Goal: Book appointment/travel/reservation

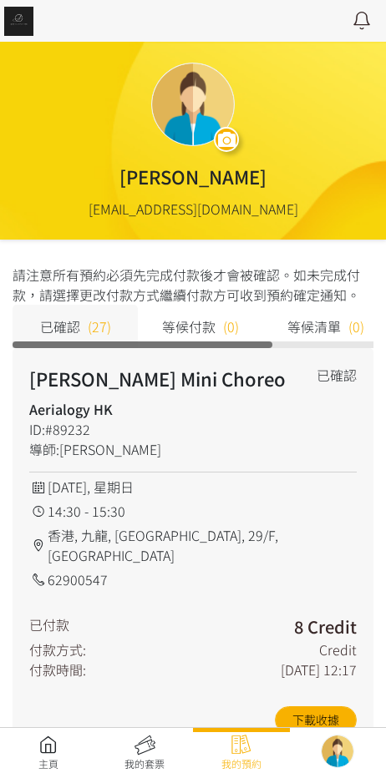
click at [39, 729] on div "主頁 我的套票 我的預約" at bounding box center [193, 752] width 386 height 51
click at [50, 742] on link at bounding box center [48, 753] width 97 height 37
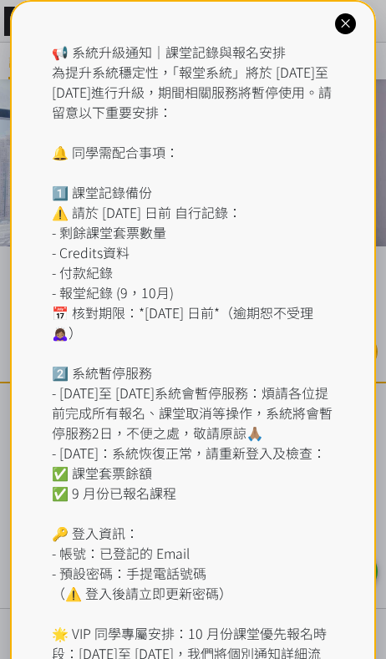
click at [178, 68] on div "📢 系統升級通知｜課堂記錄與報名安排 為提升系統穩定性，「報堂系統」將於 2025 年 9 月 1 日至 2 日進行升級，期間相關服務將暫停使用。請留意以下重…" at bounding box center [193, 382] width 283 height 681
click at [346, 25] on icon at bounding box center [345, 24] width 16 height 16
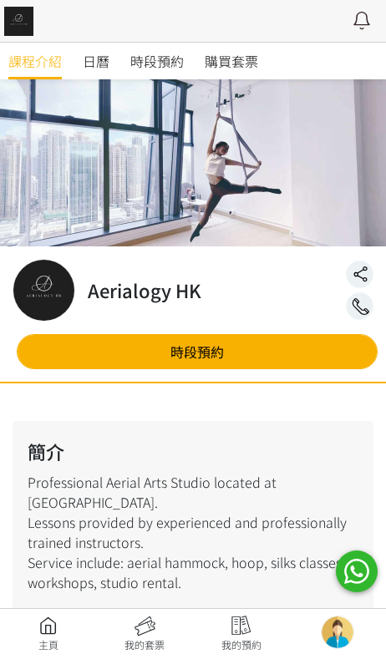
click at [142, 68] on span "時段預約" at bounding box center [156, 61] width 53 height 20
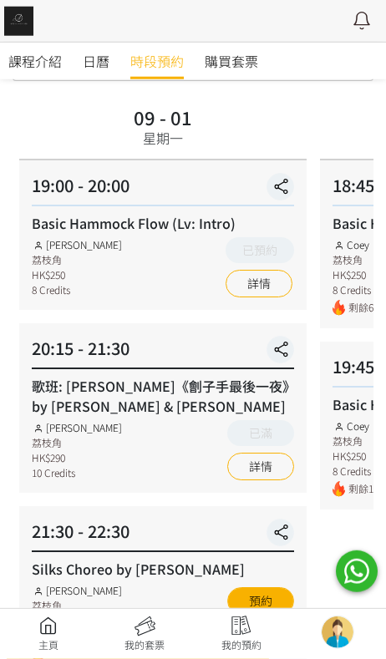
scroll to position [126, 0]
